Goal: Information Seeking & Learning: Compare options

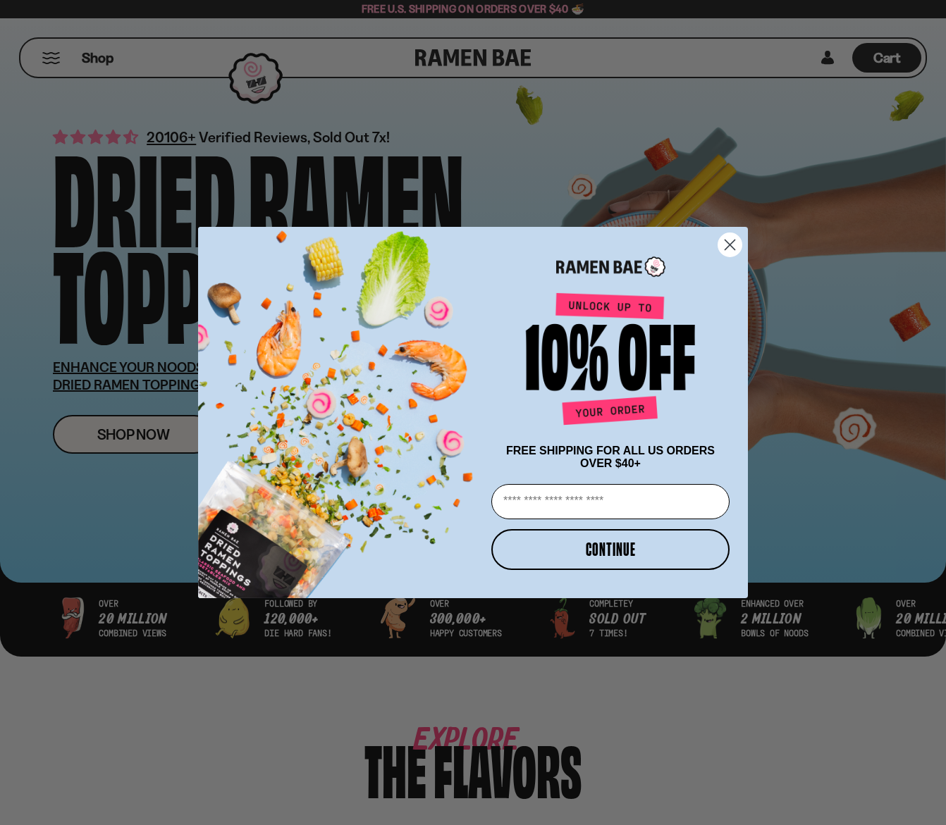
click at [731, 235] on circle "Close dialog" at bounding box center [729, 244] width 23 height 23
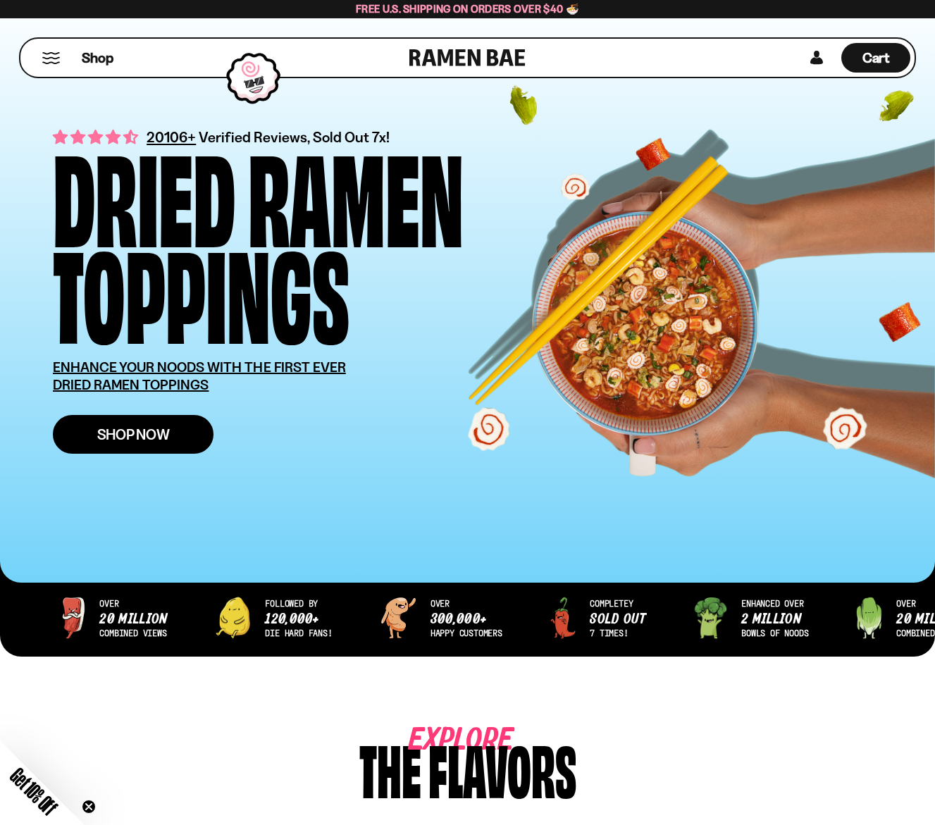
click at [153, 440] on span "Shop Now" at bounding box center [133, 434] width 73 height 15
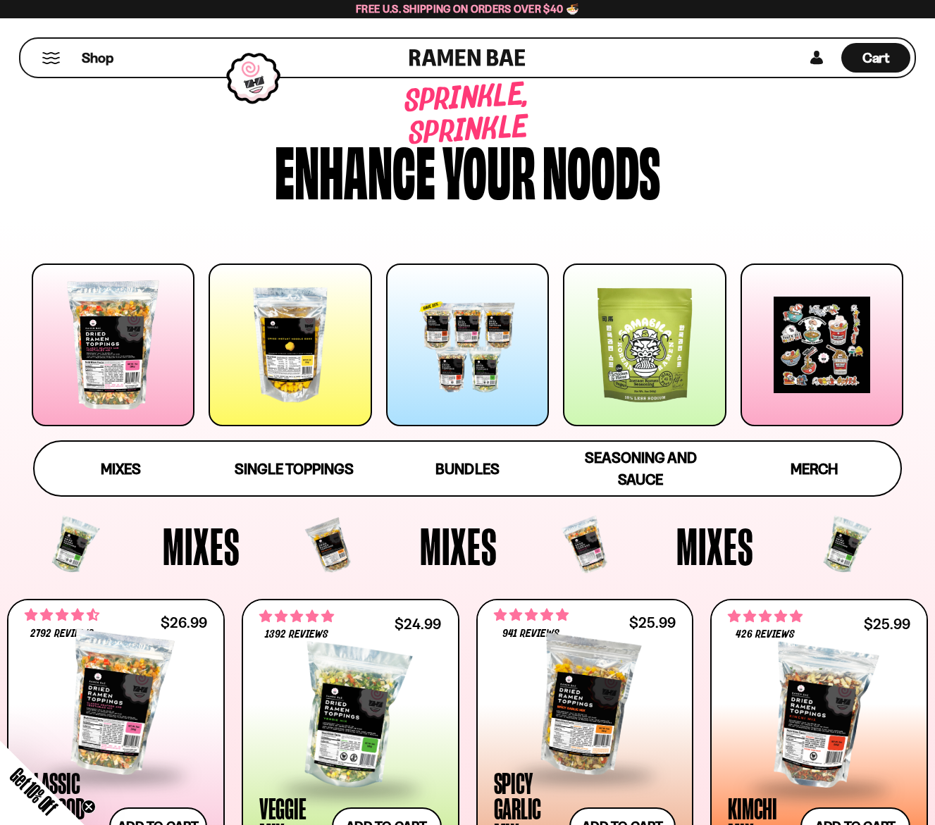
click at [158, 330] on div at bounding box center [113, 345] width 163 height 163
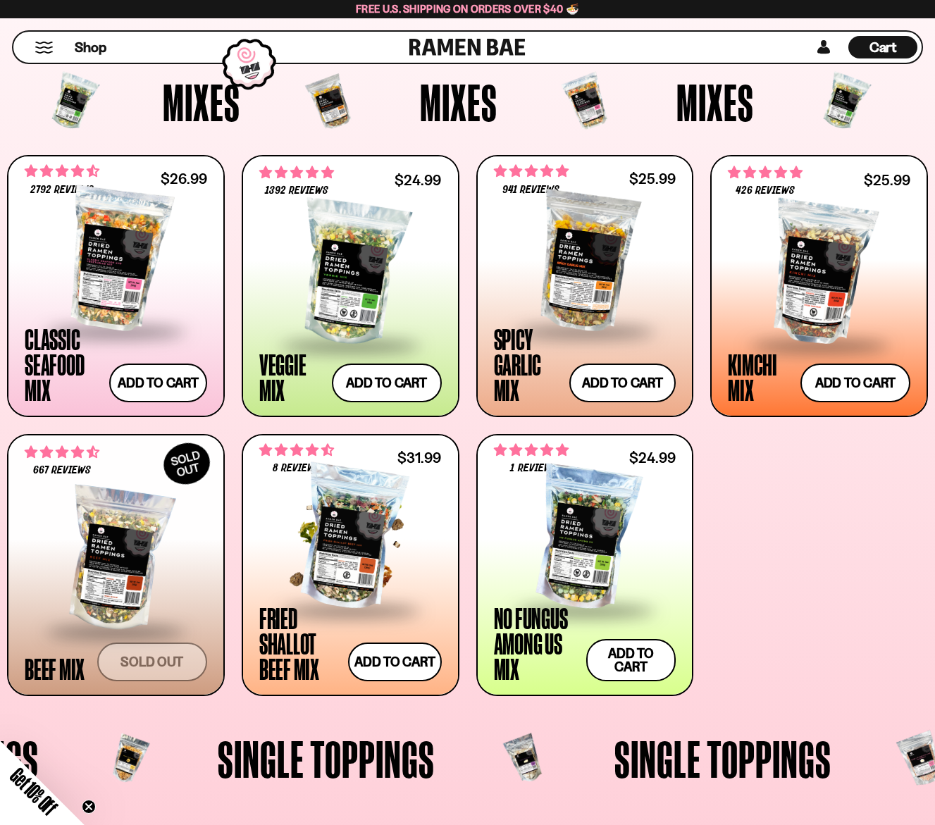
scroll to position [374, 0]
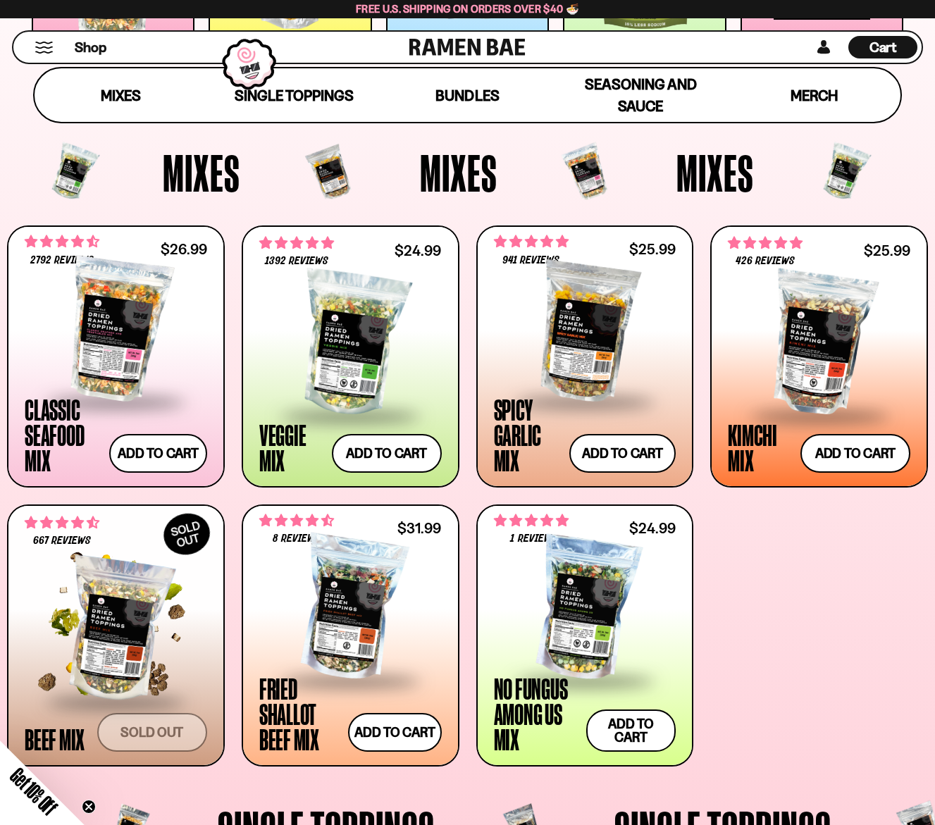
click at [116, 637] on div at bounding box center [116, 630] width 183 height 141
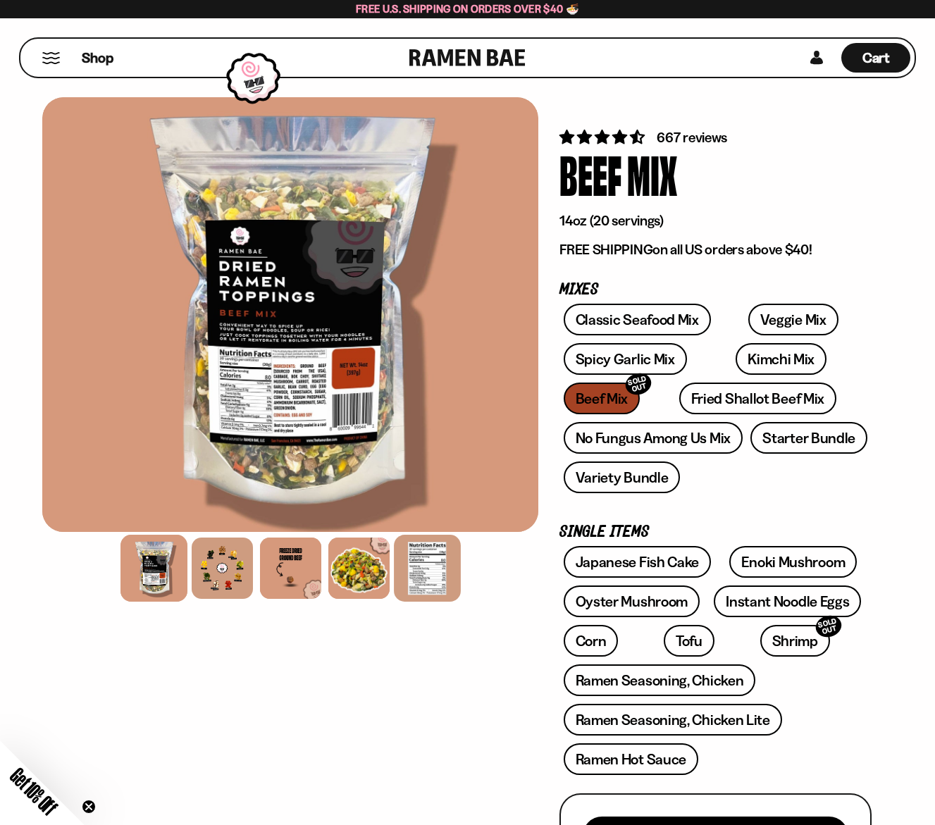
click at [409, 545] on div at bounding box center [427, 568] width 67 height 67
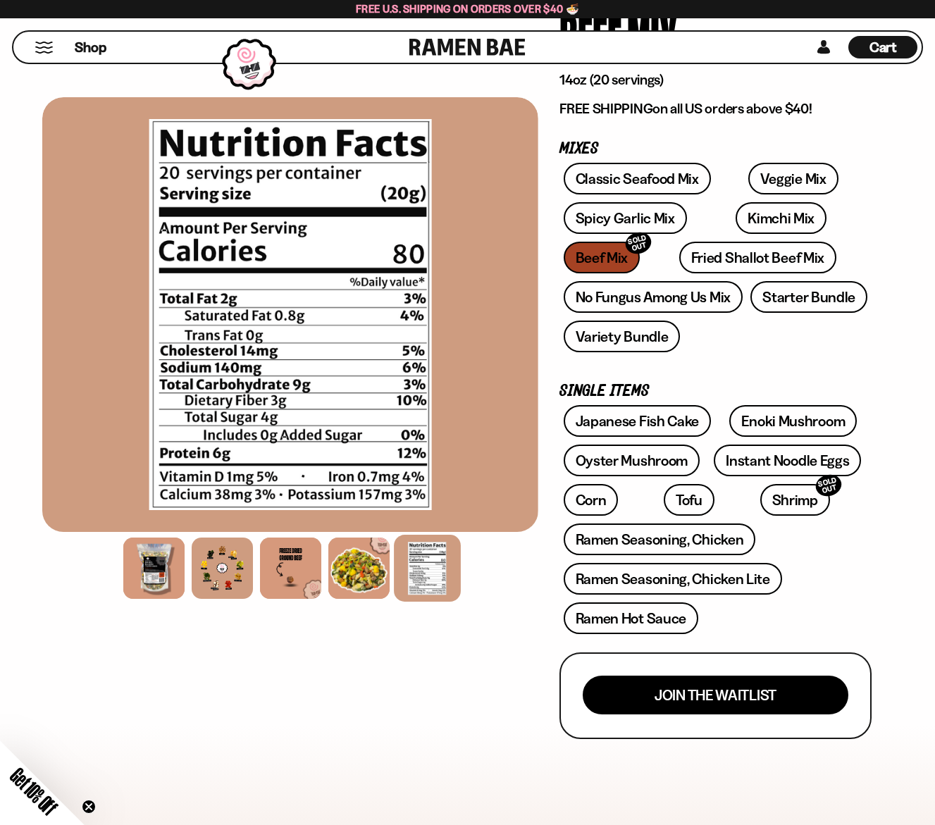
scroll to position [70, 0]
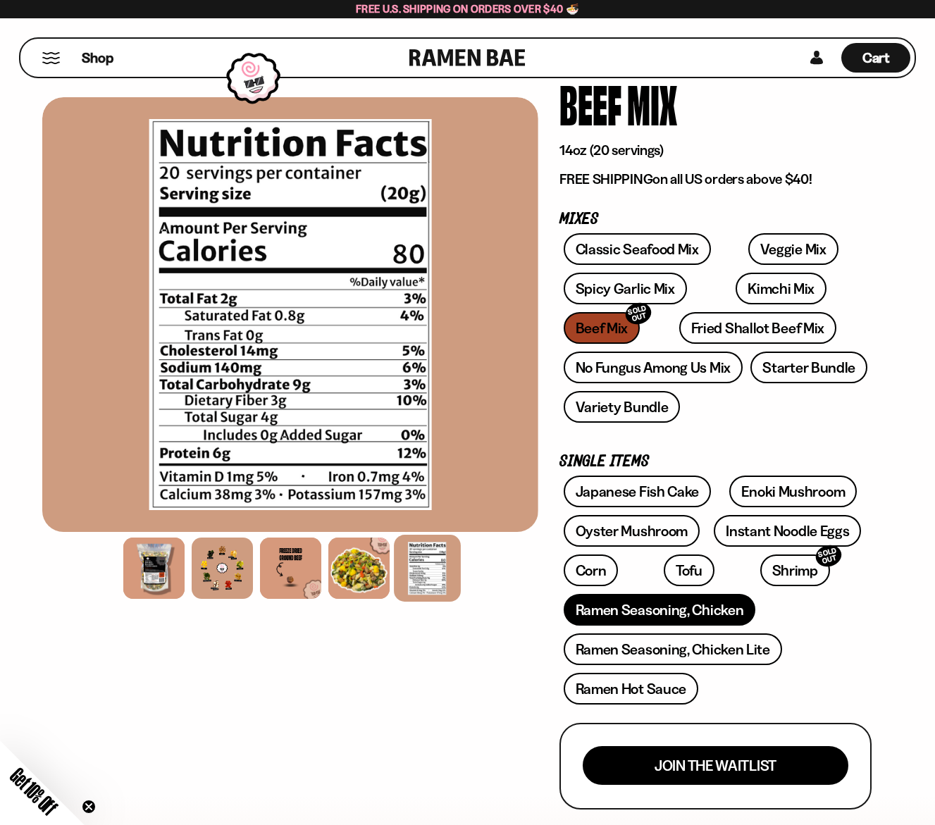
click at [659, 613] on link "Ramen Seasoning, Chicken" at bounding box center [660, 610] width 192 height 32
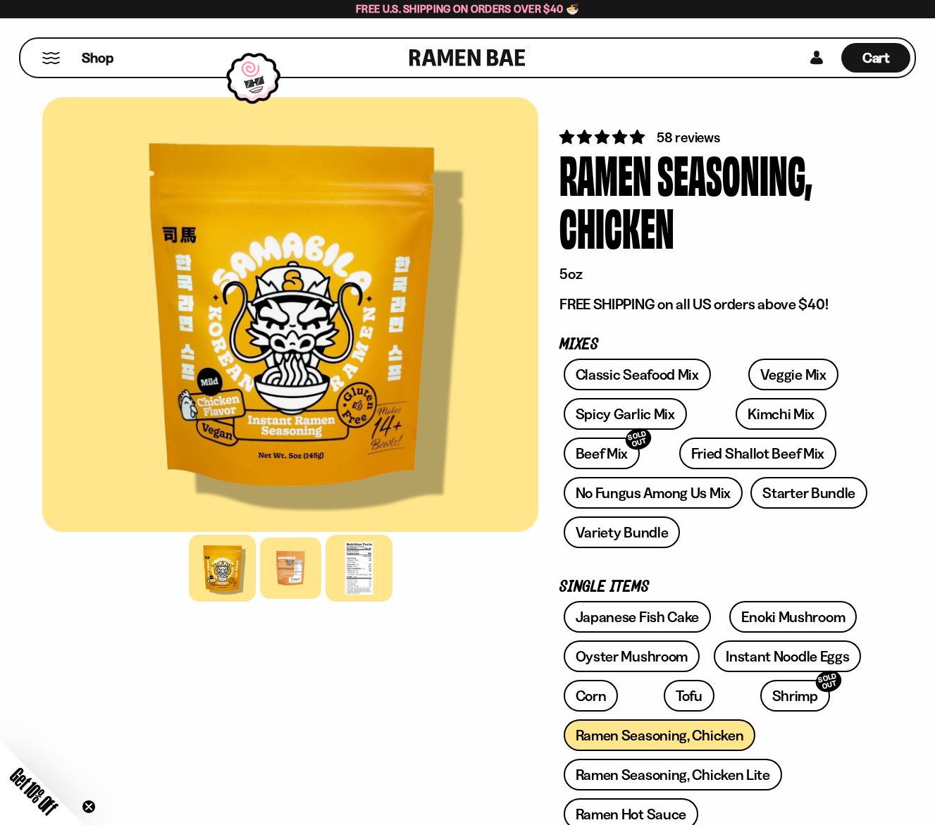
click at [362, 577] on div at bounding box center [359, 568] width 67 height 67
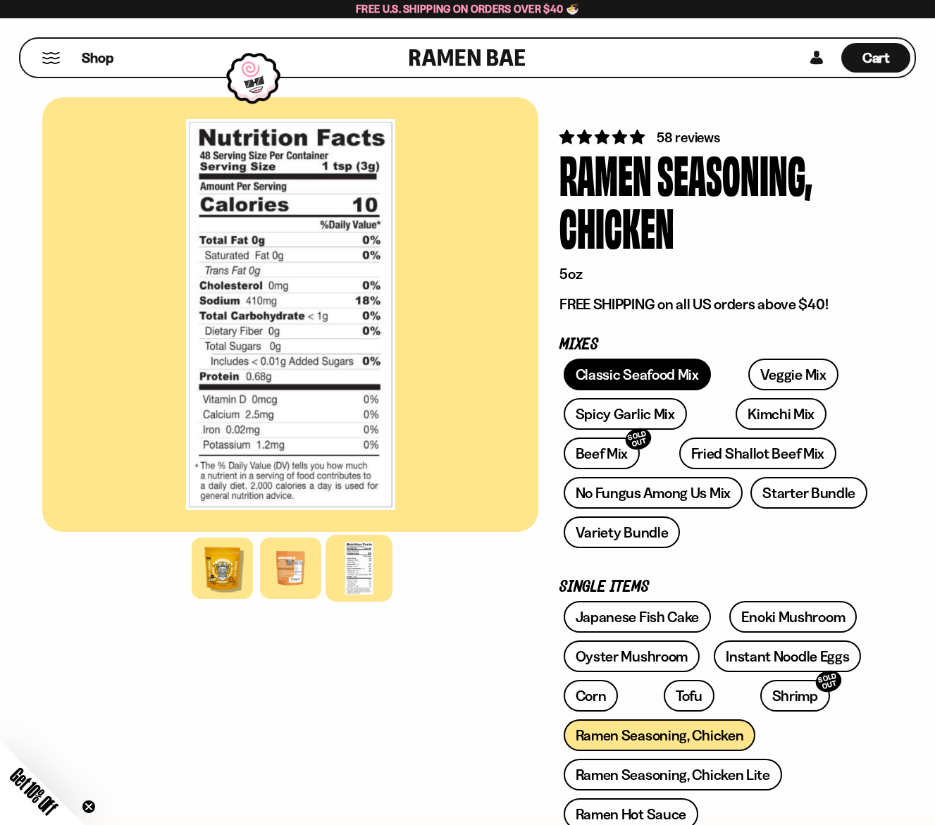
click at [665, 375] on link "Classic Seafood Mix" at bounding box center [637, 375] width 147 height 32
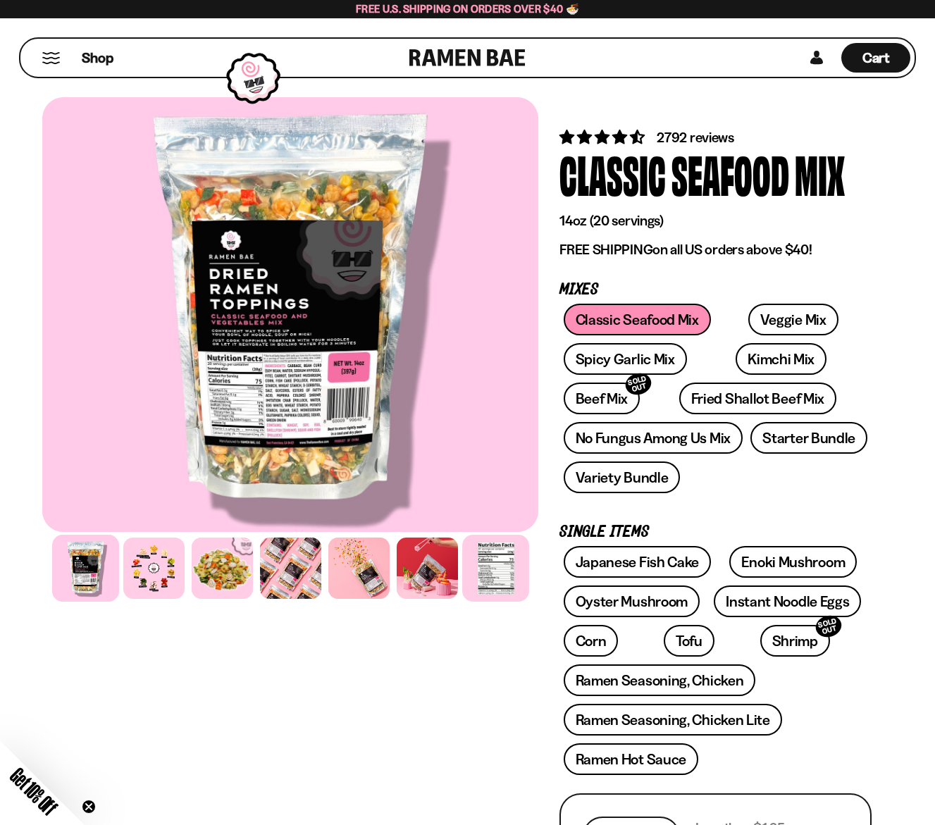
click at [500, 572] on div at bounding box center [495, 568] width 67 height 67
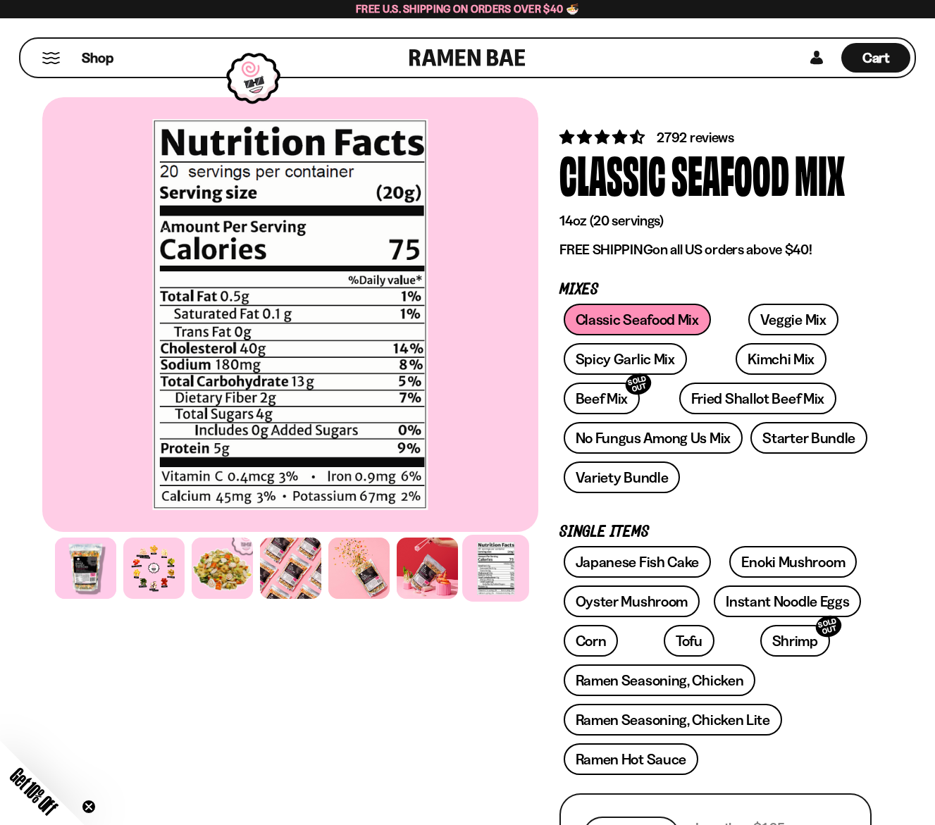
scroll to position [70, 0]
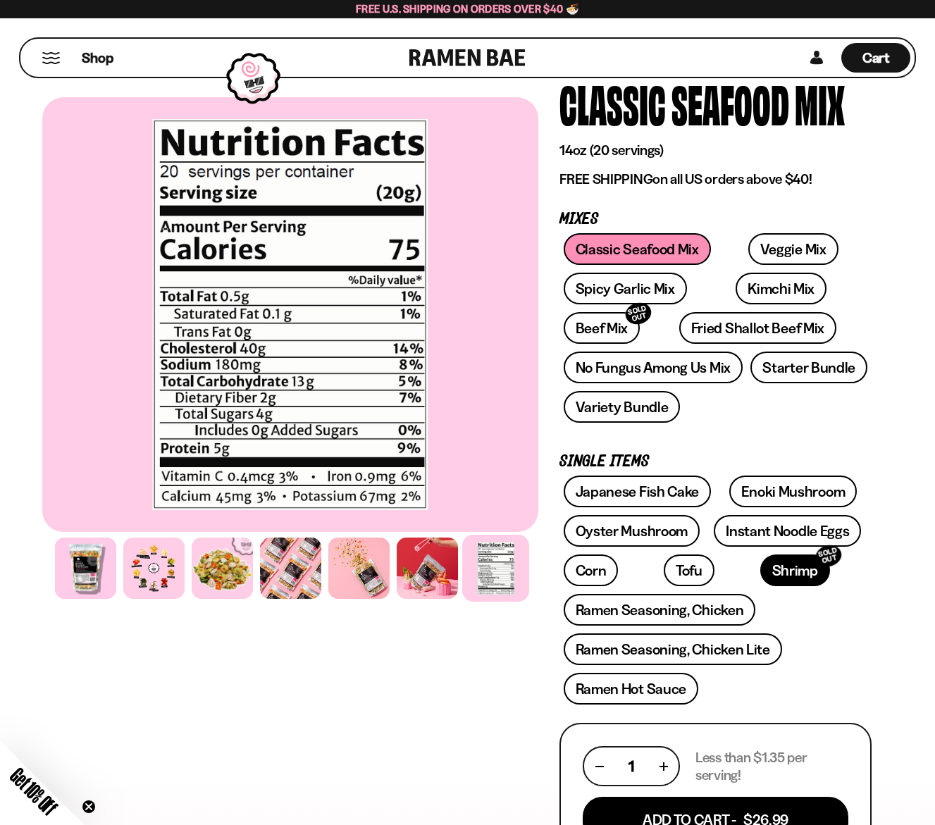
click at [760, 564] on link "Shrimp SOLD OUT" at bounding box center [795, 571] width 70 height 32
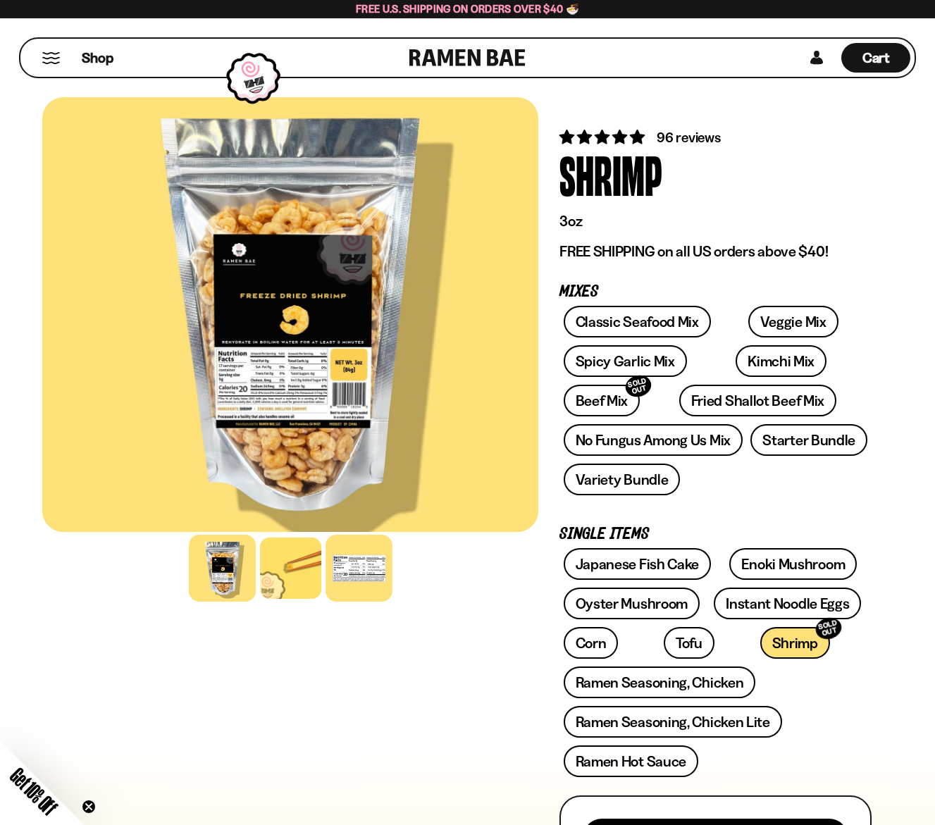
click at [354, 557] on div at bounding box center [359, 568] width 67 height 67
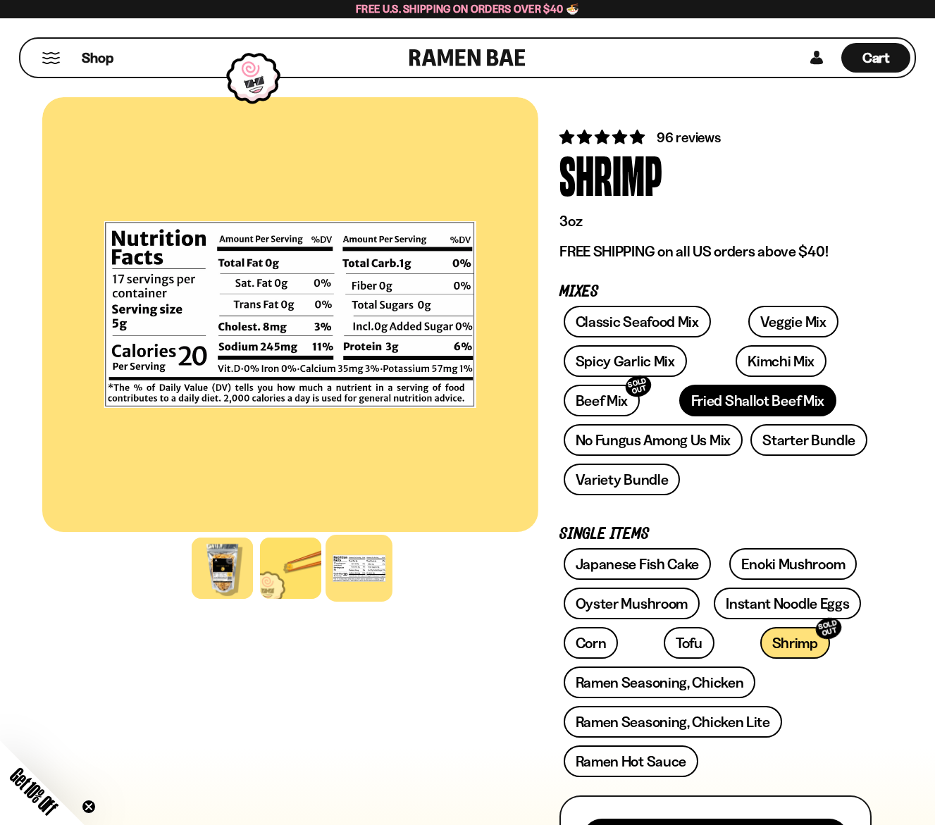
click at [679, 398] on link "Fried Shallot Beef Mix" at bounding box center [757, 401] width 157 height 32
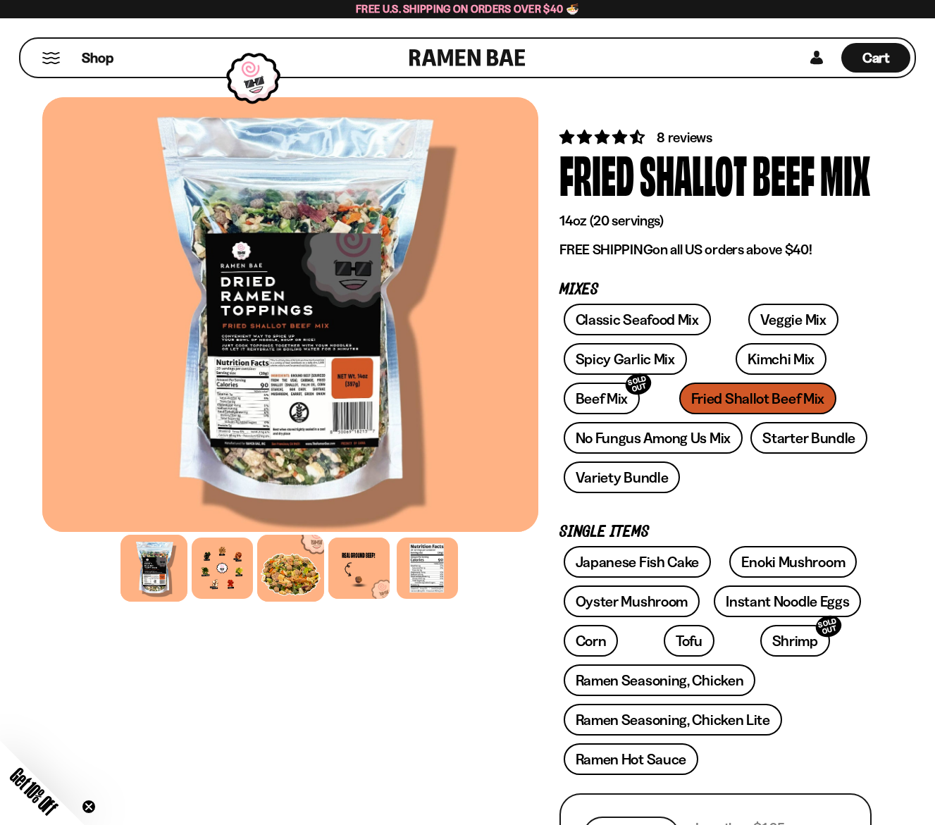
click at [311, 572] on div at bounding box center [290, 568] width 67 height 67
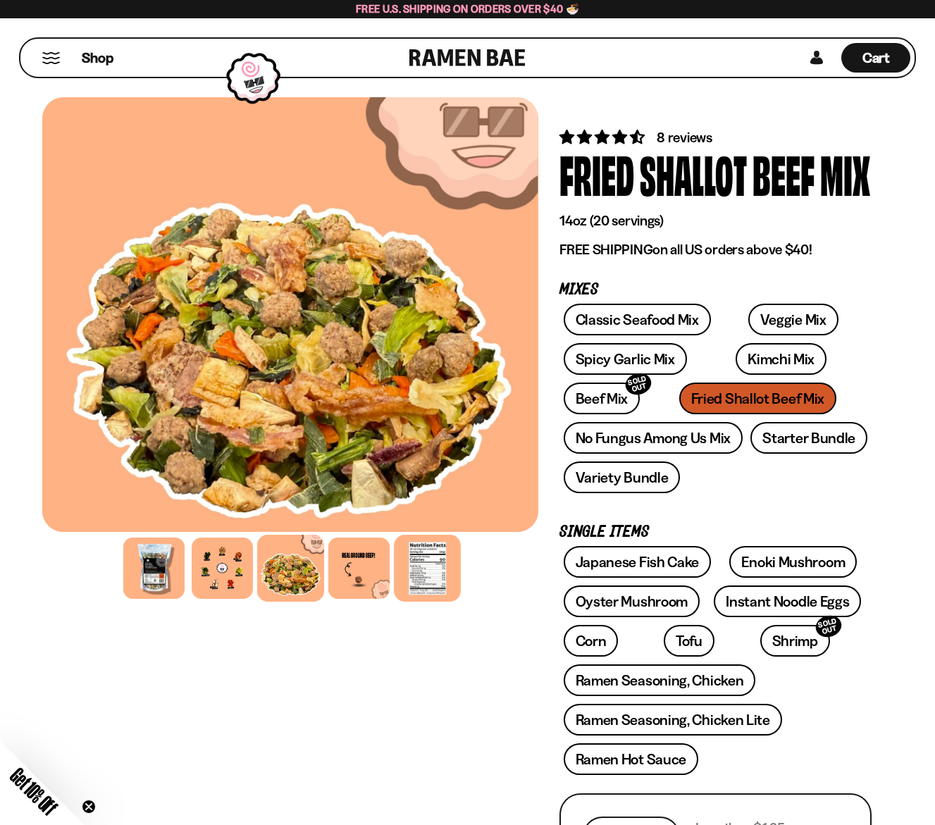
click at [426, 577] on div at bounding box center [427, 568] width 67 height 67
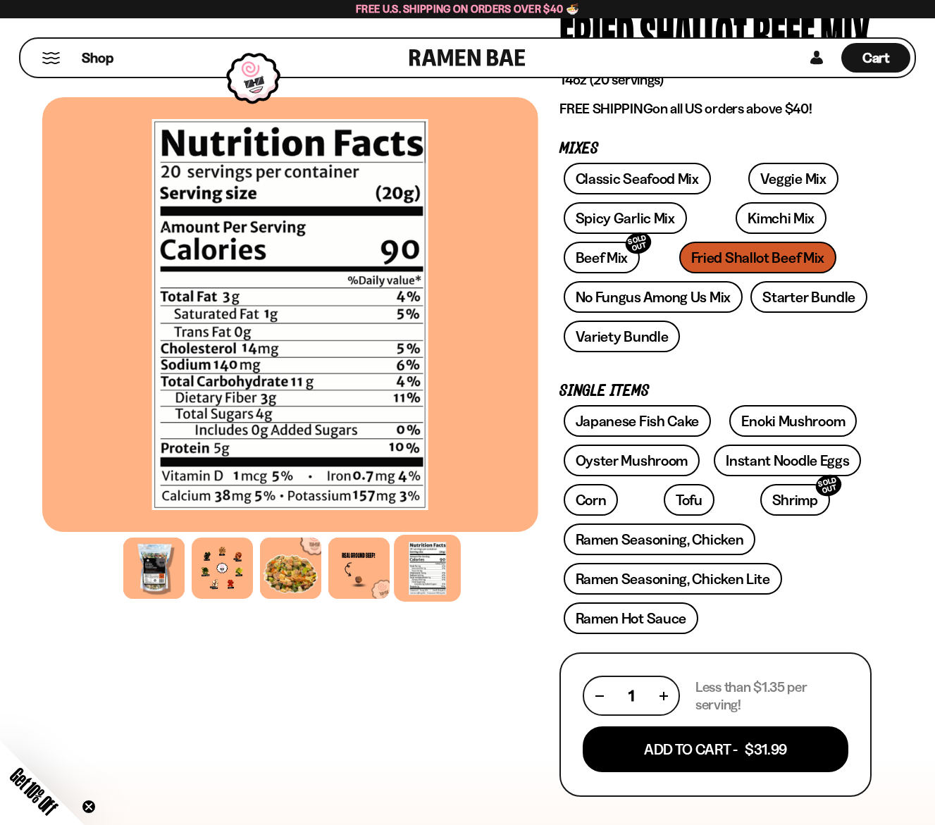
scroll to position [70, 0]
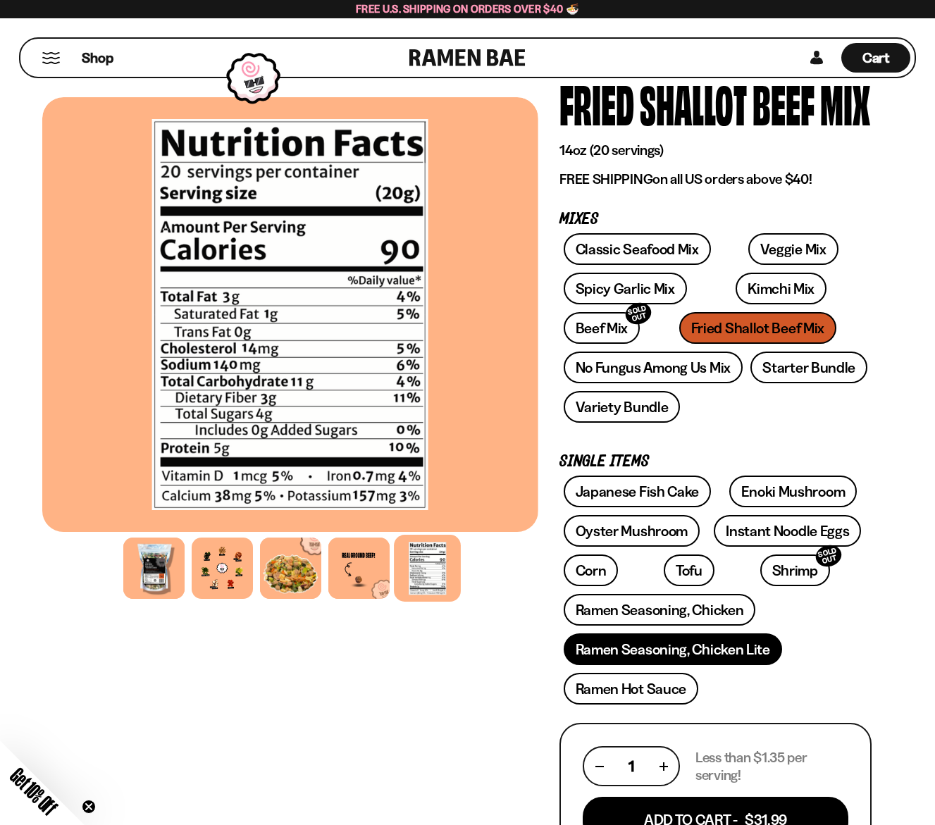
click at [716, 641] on link "Ramen Seasoning, Chicken Lite" at bounding box center [673, 650] width 218 height 32
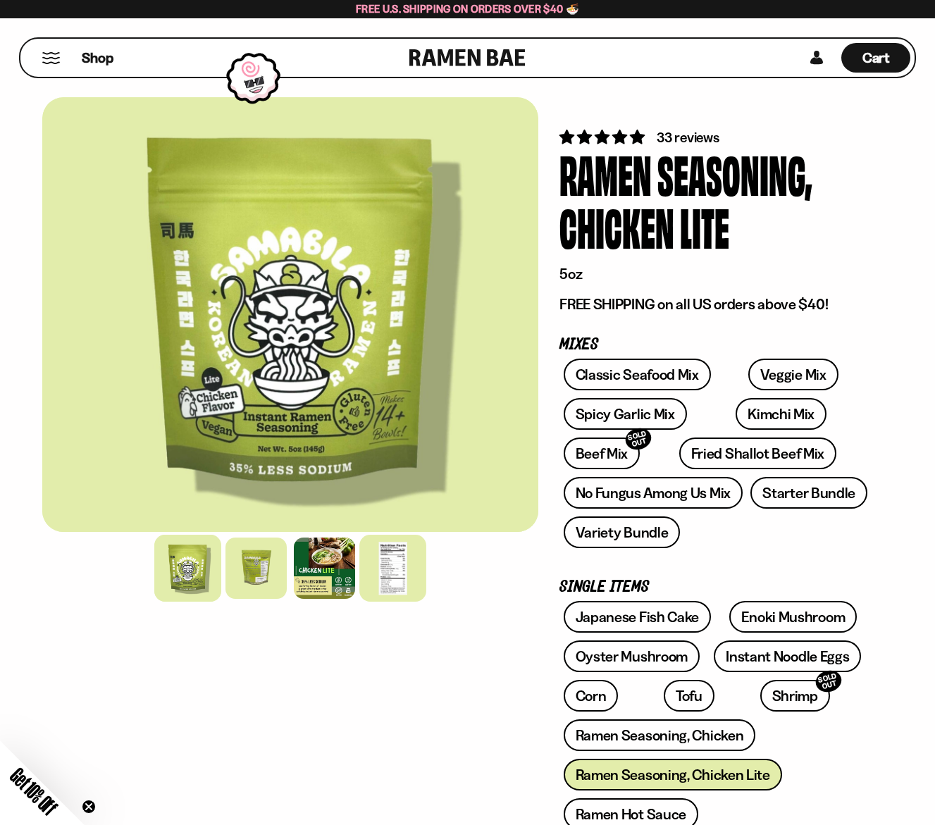
click at [409, 562] on div at bounding box center [392, 568] width 67 height 67
